Goal: Find specific page/section: Find specific page/section

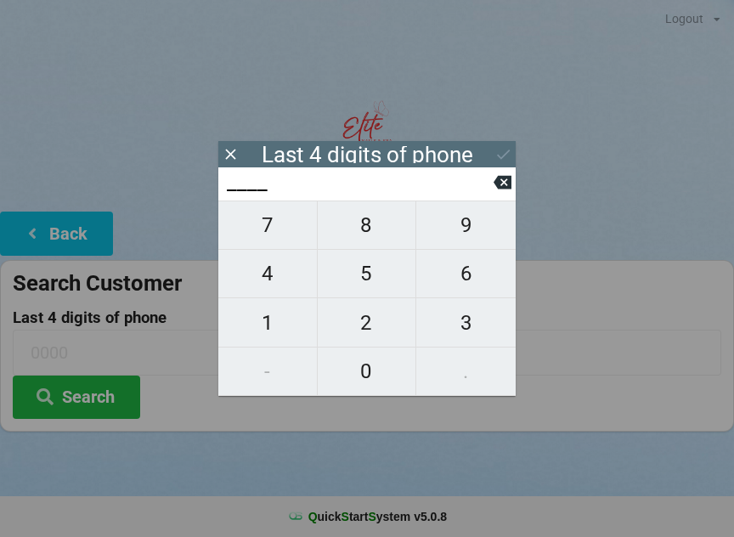
click at [269, 286] on span "4" at bounding box center [267, 274] width 99 height 36
type input "4___"
click at [504, 184] on icon at bounding box center [503, 183] width 18 height 14
type input "____"
click at [377, 289] on span "5" at bounding box center [367, 274] width 99 height 36
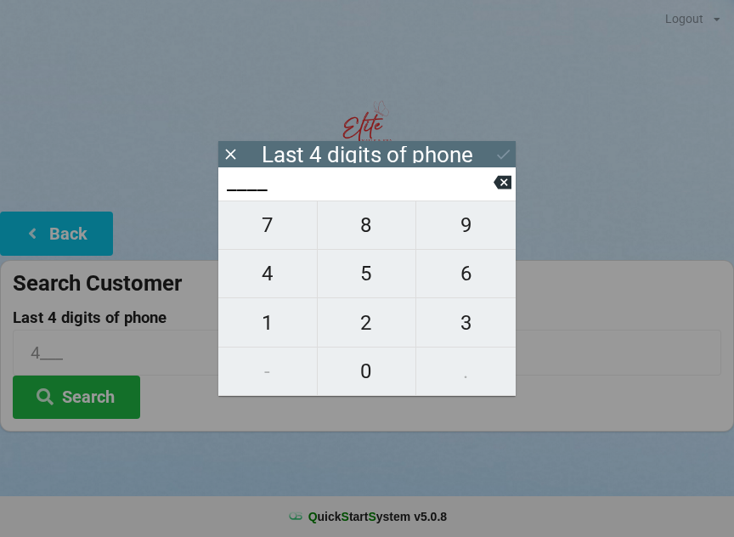
type input "5___"
click at [502, 191] on icon at bounding box center [503, 182] width 18 height 18
click at [369, 298] on button "5" at bounding box center [367, 274] width 99 height 48
type input "5___"
click at [466, 238] on span "9" at bounding box center [465, 225] width 99 height 36
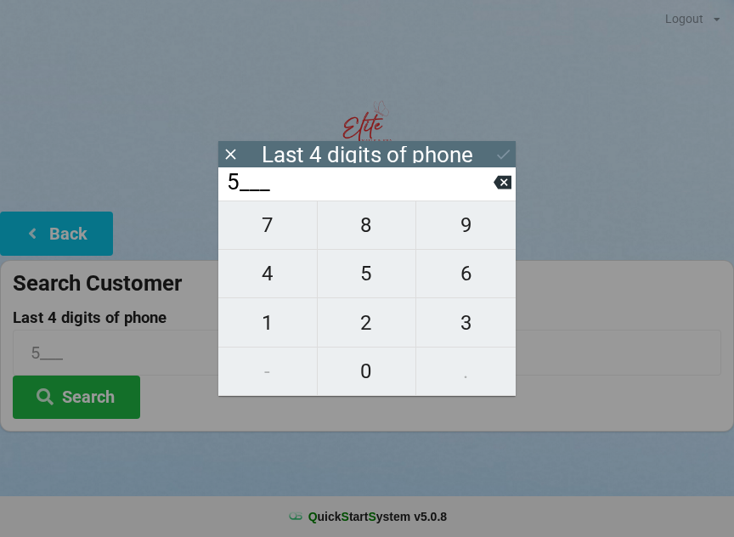
type input "59__"
click at [474, 289] on span "6" at bounding box center [465, 274] width 99 height 36
type input "596_"
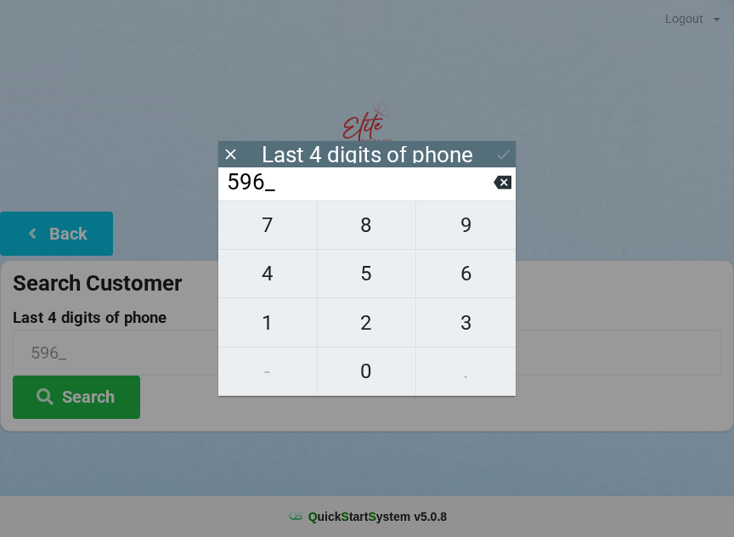
click at [386, 289] on span "5" at bounding box center [367, 274] width 99 height 36
type input "5965"
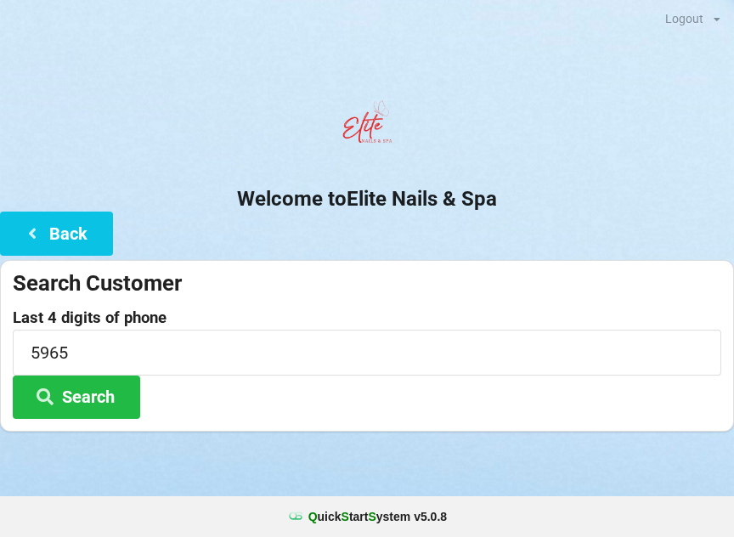
click at [120, 405] on button "Search" at bounding box center [76, 397] width 127 height 43
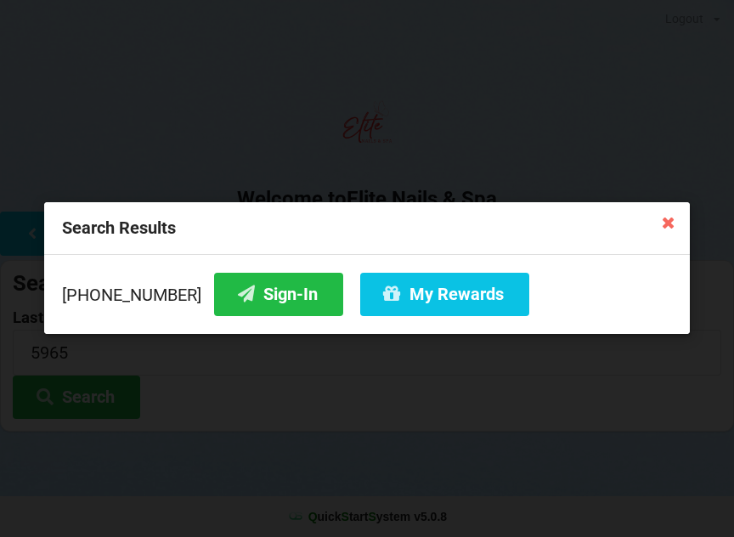
click at [267, 286] on button "Sign-In" at bounding box center [278, 294] width 129 height 43
